Goal: Task Accomplishment & Management: Use online tool/utility

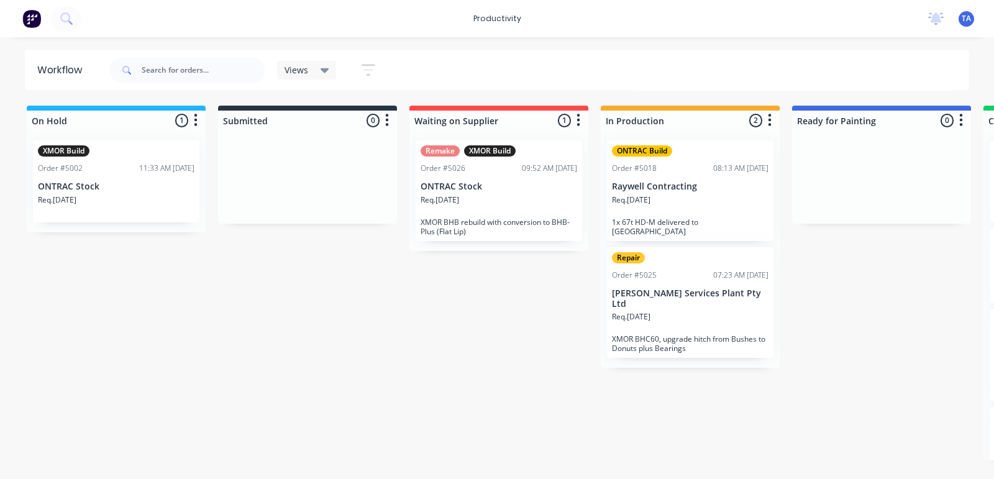
click at [710, 311] on div "Req. [DATE]" at bounding box center [690, 321] width 157 height 21
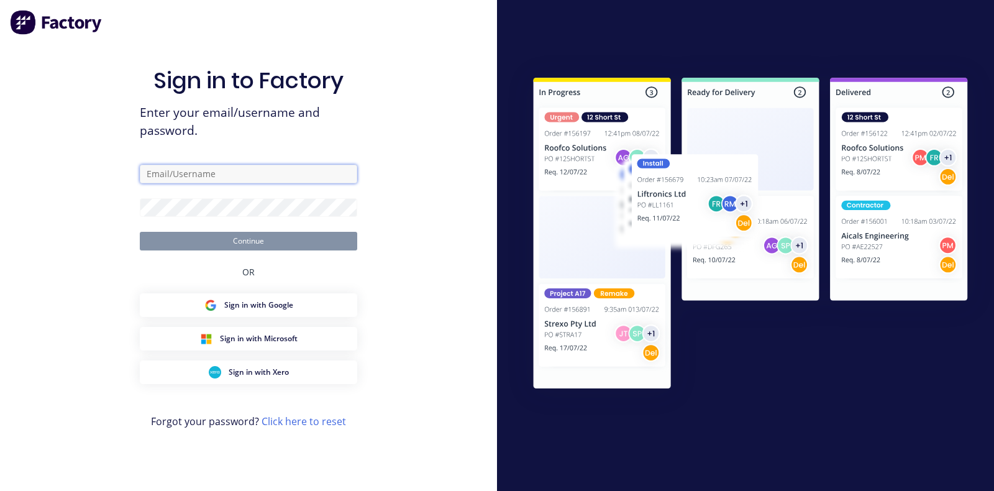
type input "[EMAIL_ADDRESS][DOMAIN_NAME]"
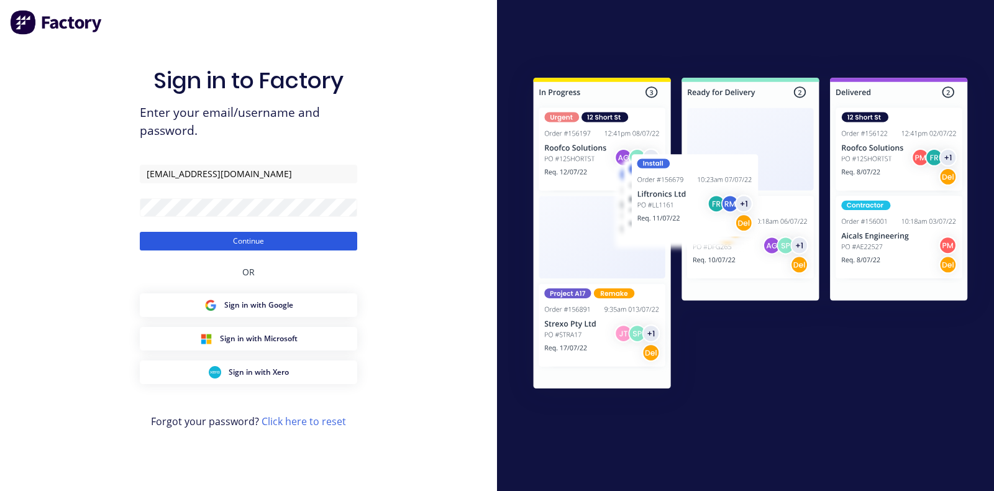
click at [202, 242] on button "Continue" at bounding box center [249, 241] width 218 height 19
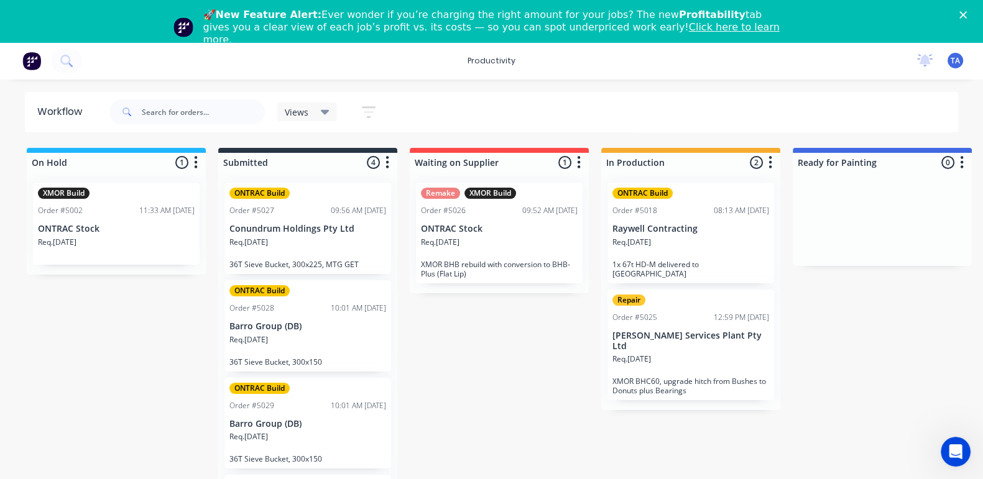
click at [699, 354] on div "Req. [DATE]" at bounding box center [690, 364] width 157 height 21
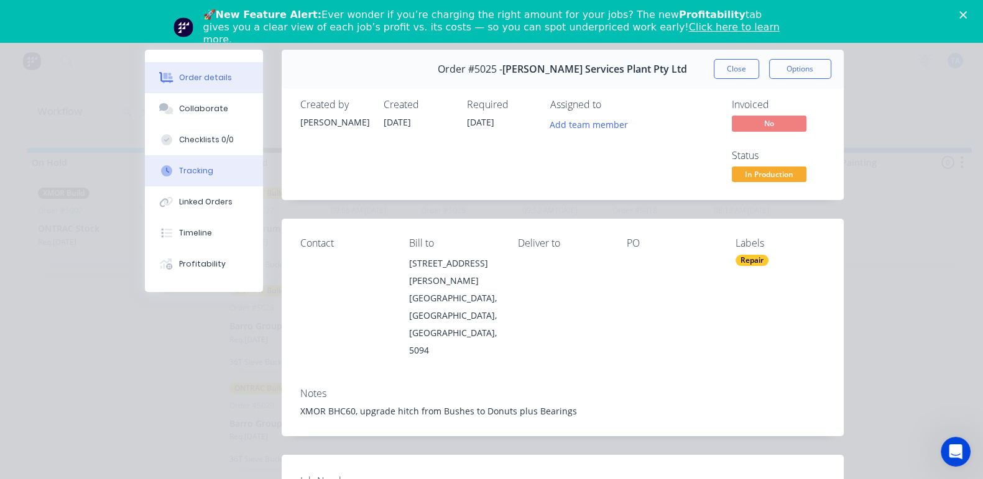
click at [157, 169] on div at bounding box center [166, 170] width 19 height 11
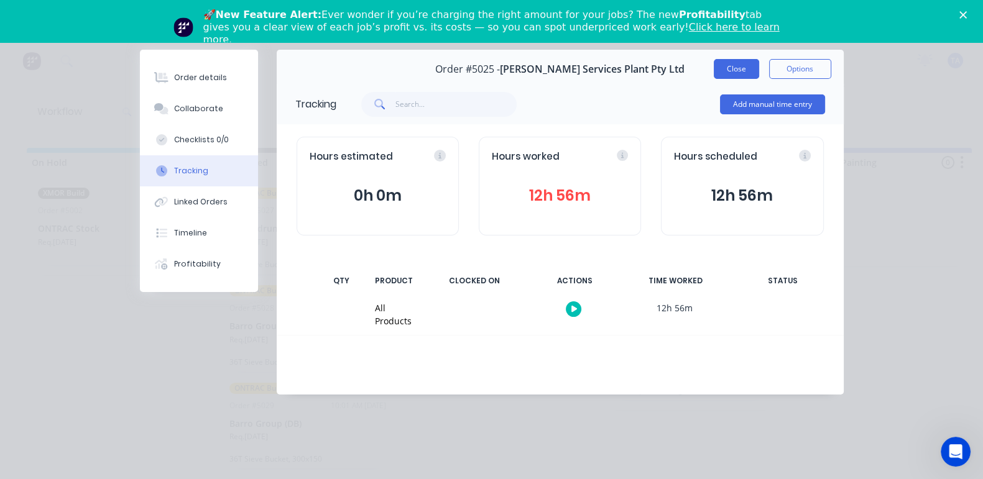
click at [759, 65] on button "Close" at bounding box center [735, 69] width 45 height 20
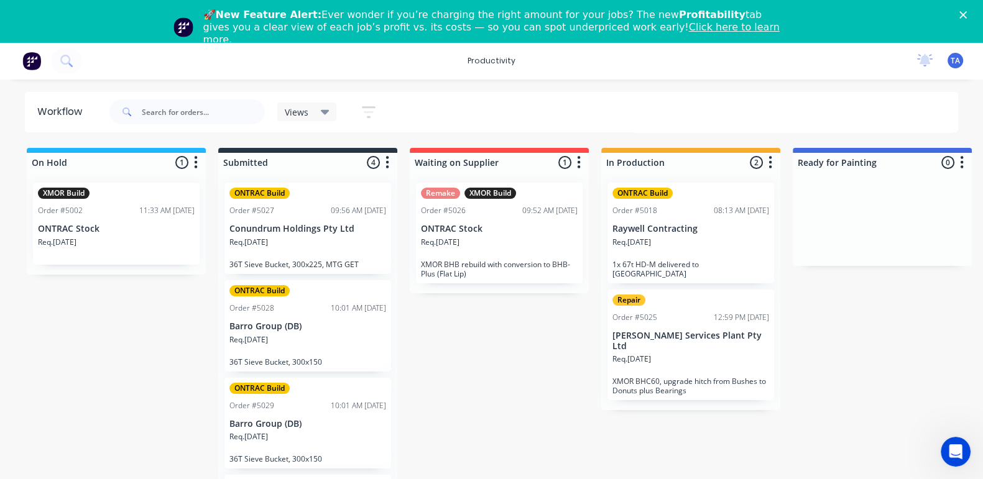
click at [681, 237] on div "Req. [DATE]" at bounding box center [690, 247] width 157 height 21
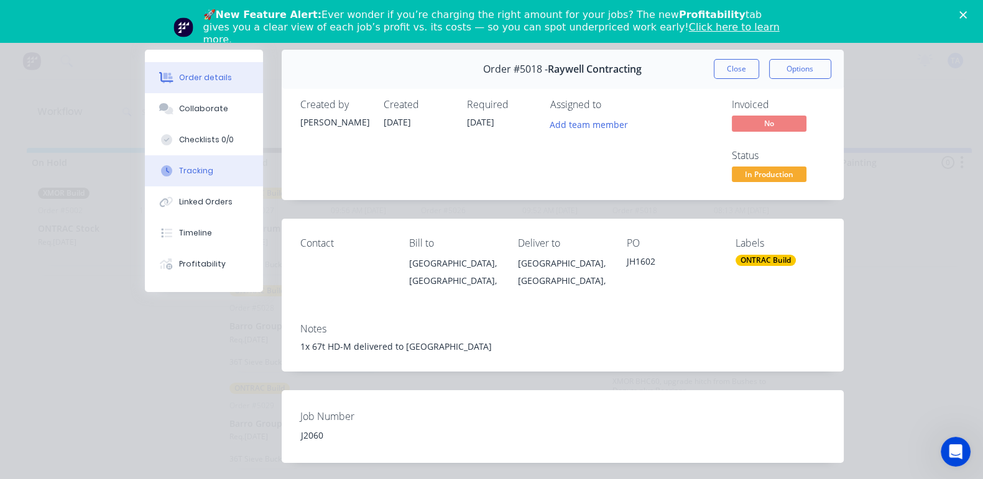
click at [179, 166] on div "Tracking" at bounding box center [196, 170] width 34 height 11
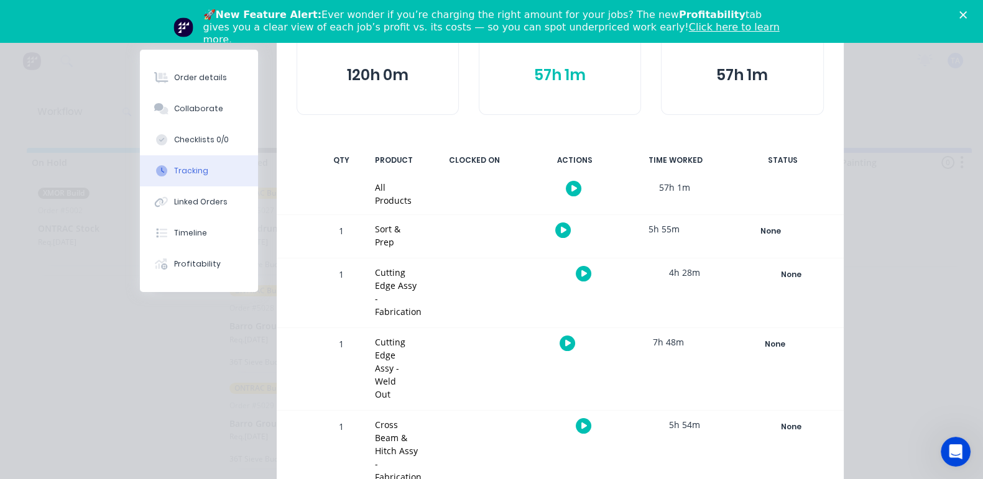
scroll to position [155, 0]
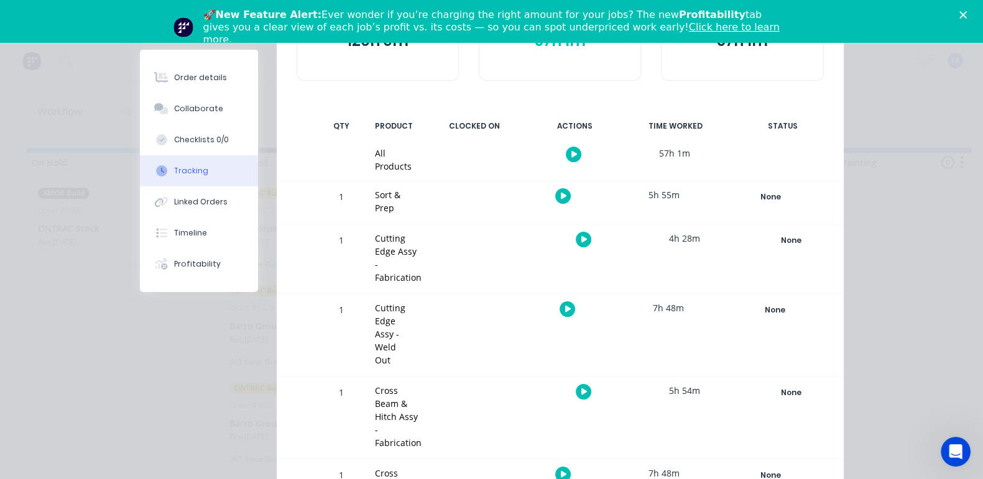
click at [567, 470] on icon "button" at bounding box center [564, 474] width 6 height 8
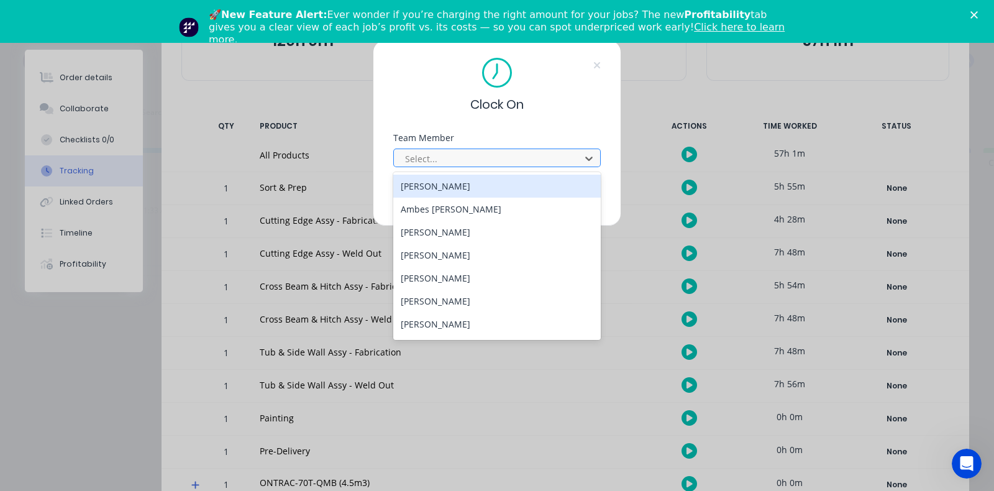
click at [447, 151] on div at bounding box center [489, 159] width 170 height 16
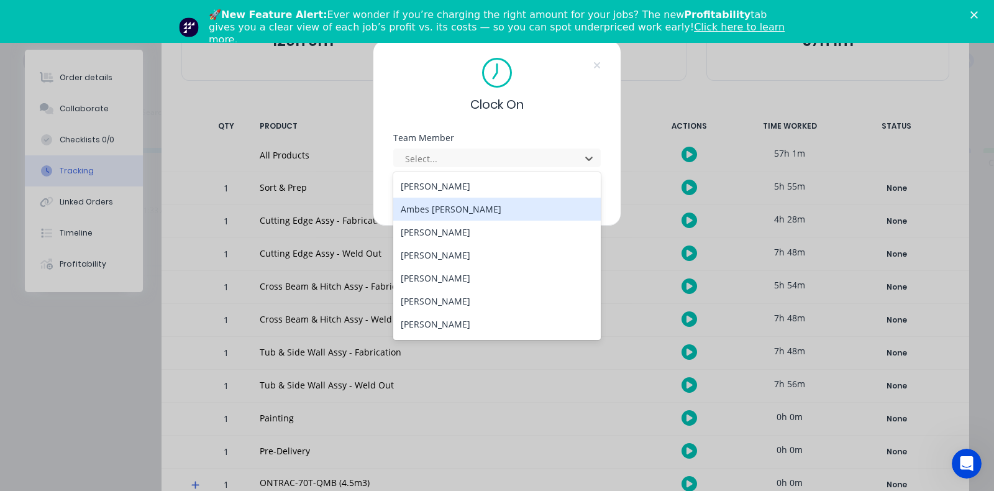
click at [461, 209] on div "Ambes [PERSON_NAME]" at bounding box center [497, 209] width 208 height 23
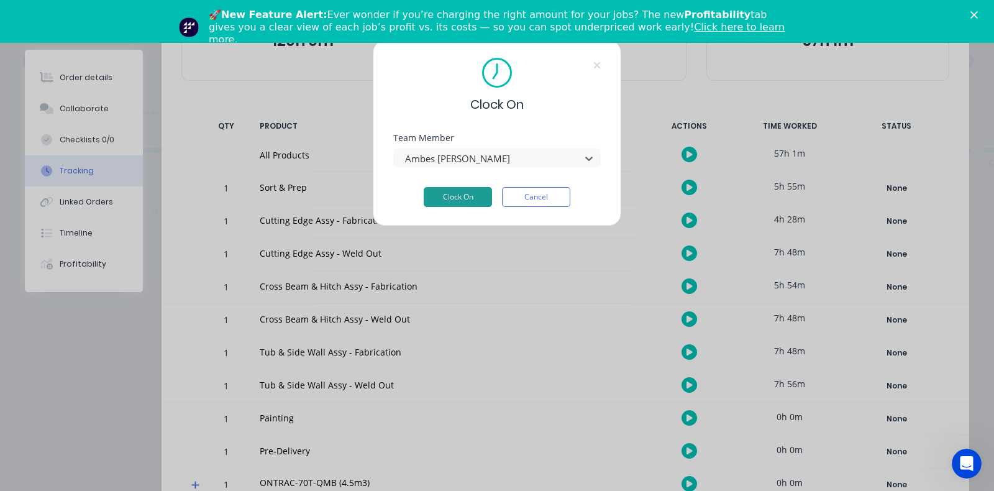
click at [459, 195] on button "Clock On" at bounding box center [458, 197] width 68 height 20
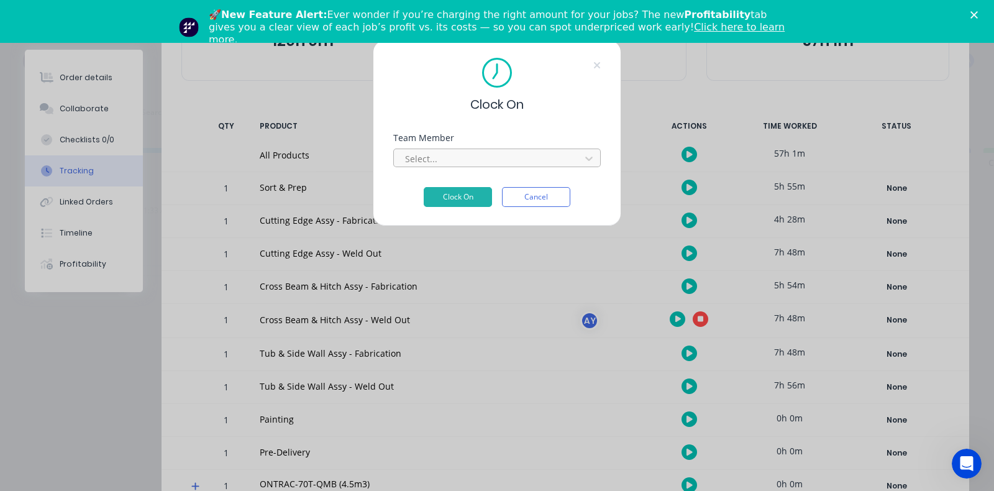
click at [472, 157] on div at bounding box center [489, 159] width 170 height 16
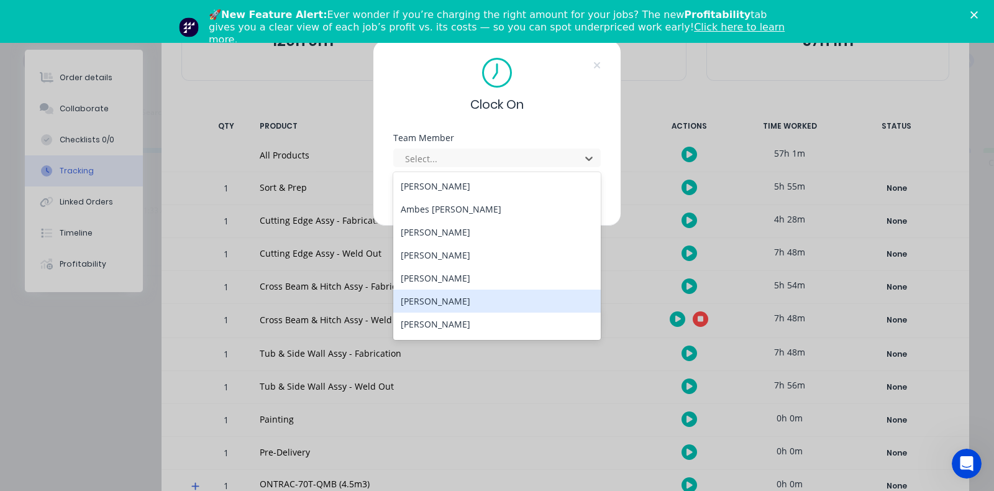
click at [465, 296] on div "[PERSON_NAME]" at bounding box center [497, 301] width 208 height 23
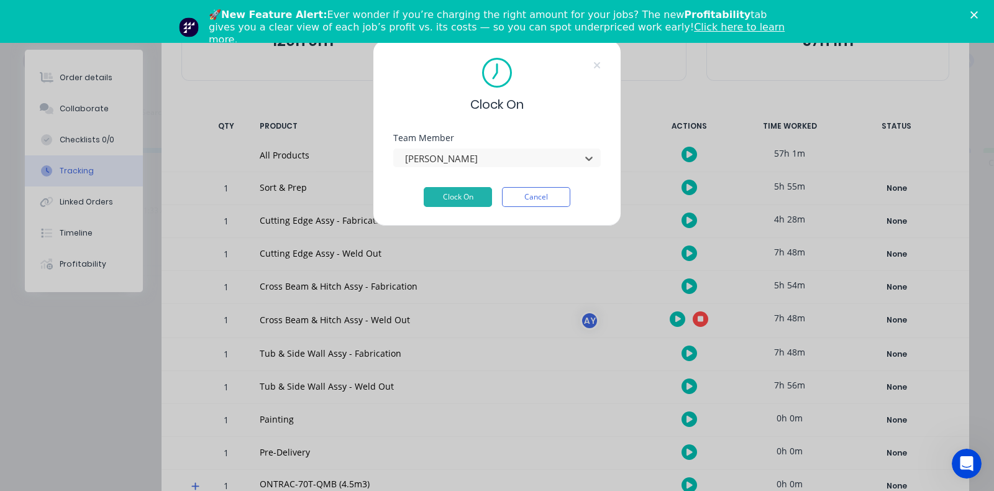
click at [444, 185] on div "Team Member option [PERSON_NAME], selected. [PERSON_NAME]" at bounding box center [497, 160] width 208 height 53
click at [444, 191] on button "Clock On" at bounding box center [458, 197] width 68 height 20
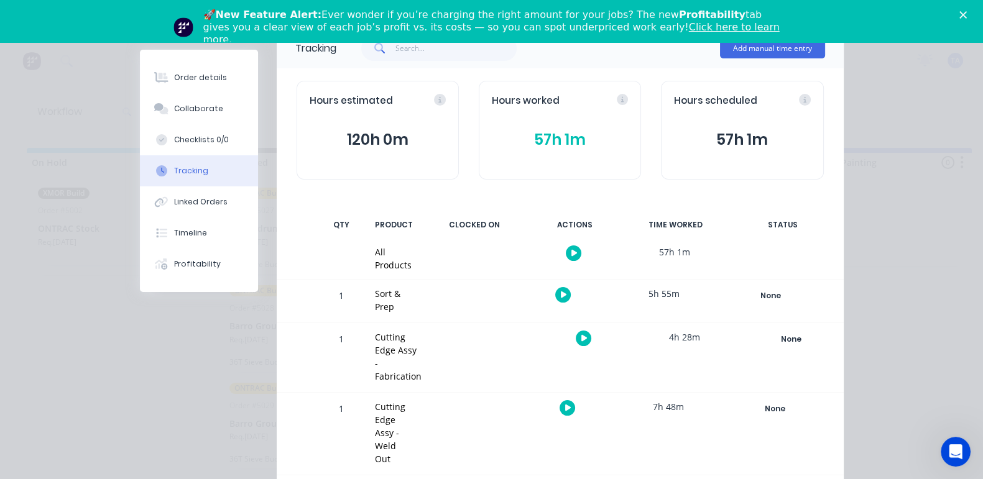
scroll to position [0, 0]
